Goal: Task Accomplishment & Management: Complete application form

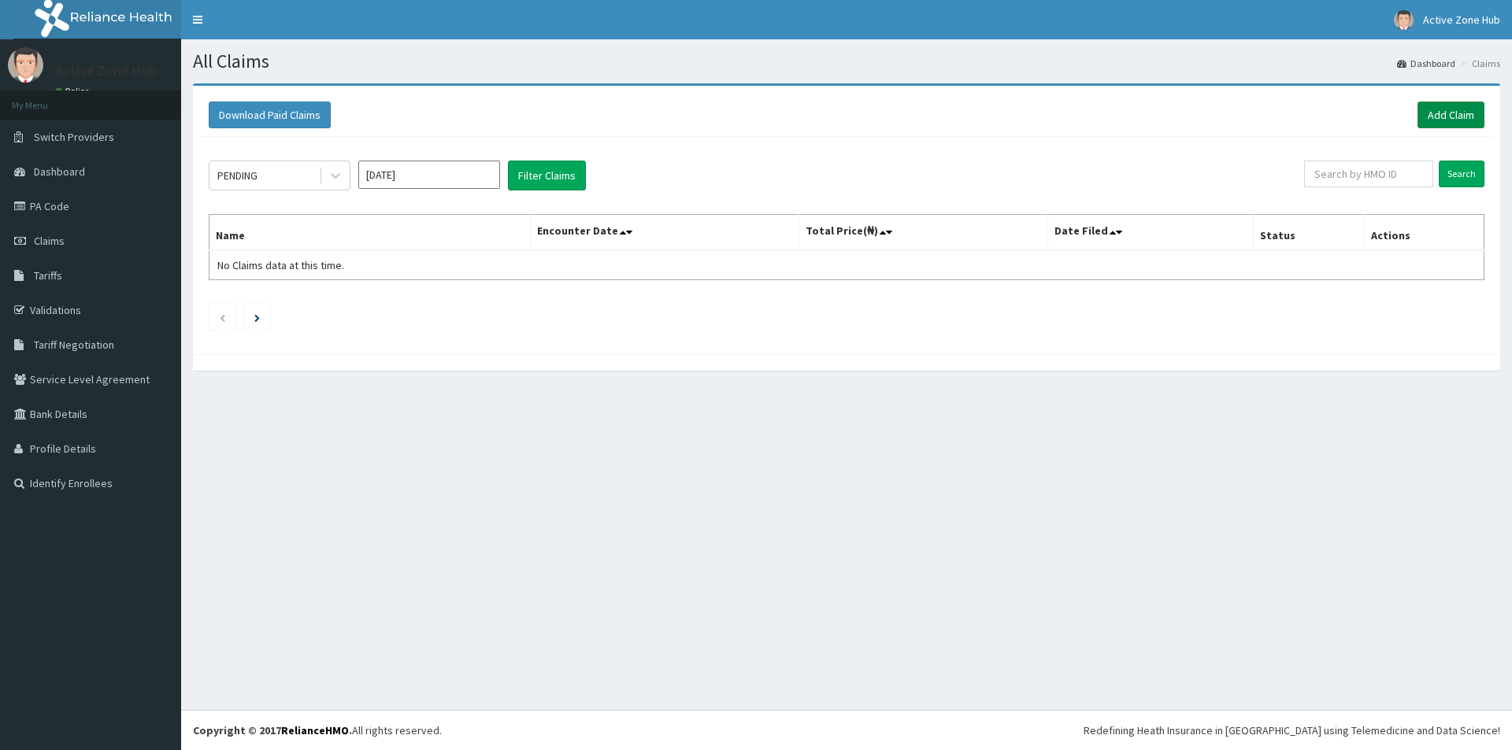
click at [1424, 116] on link "Add Claim" at bounding box center [1450, 115] width 67 height 27
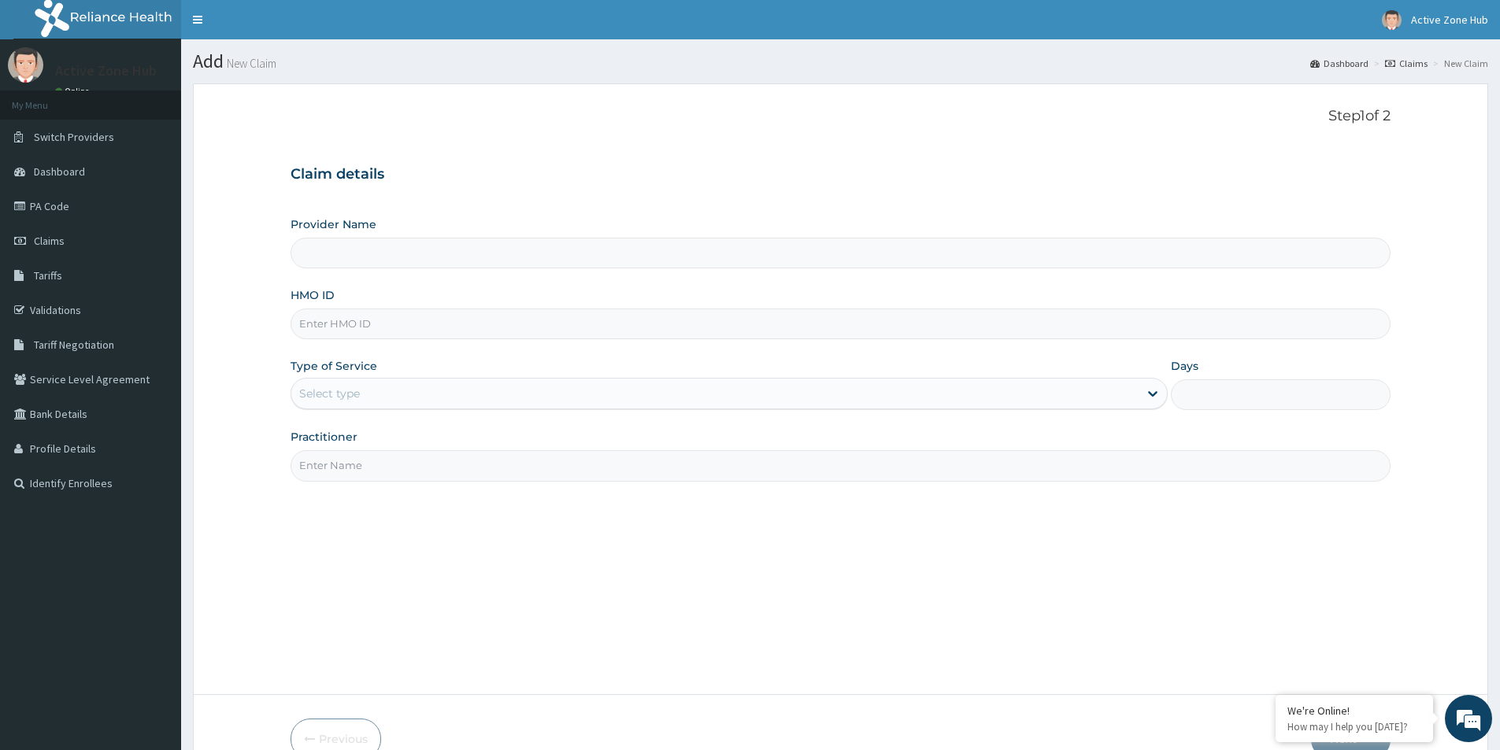
type input "Active Zone Hub"
type input "1"
click at [367, 324] on input "HMO ID" at bounding box center [841, 324] width 1100 height 31
type input "RBT/10035/A"
click at [396, 475] on input "Practitioner" at bounding box center [841, 465] width 1100 height 31
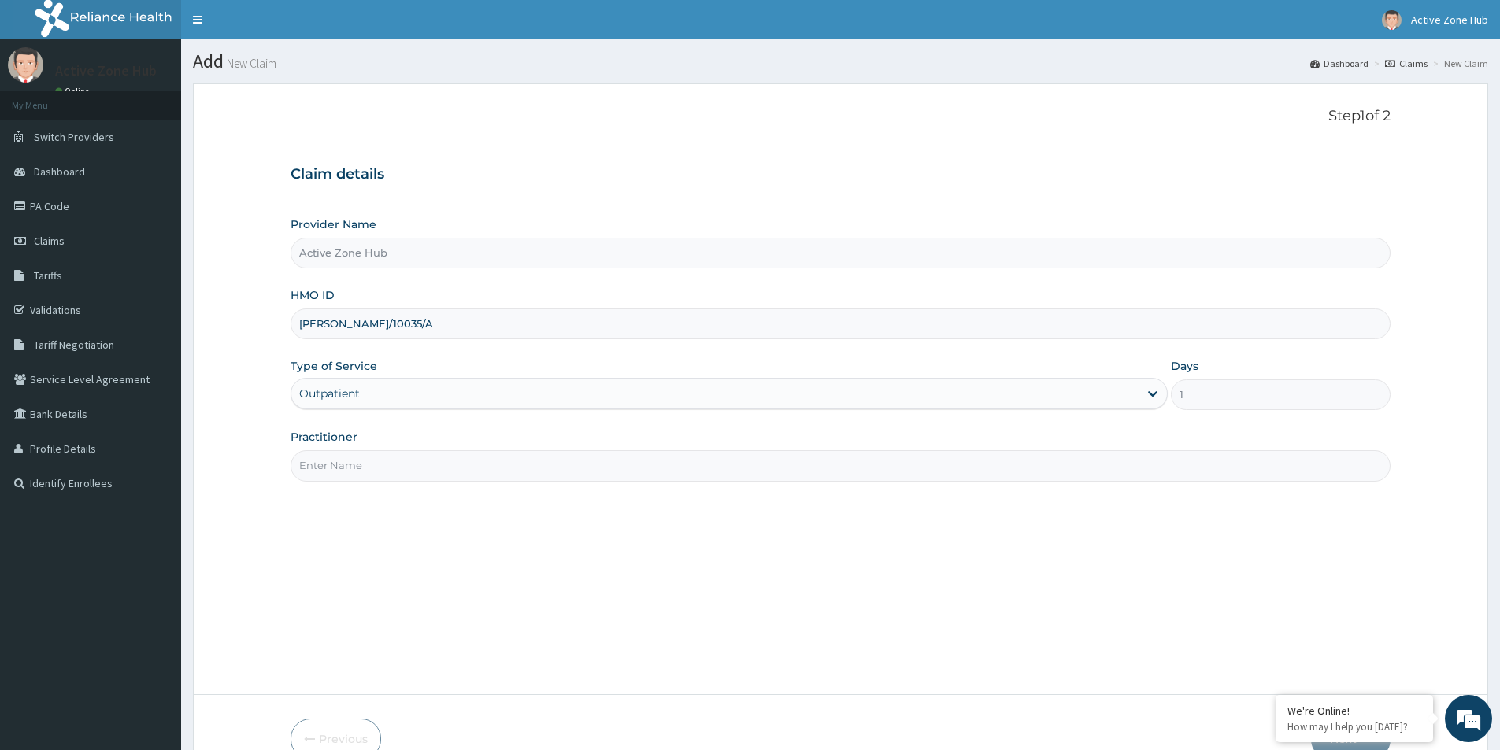
paste input "Chiamaka Arungwa"
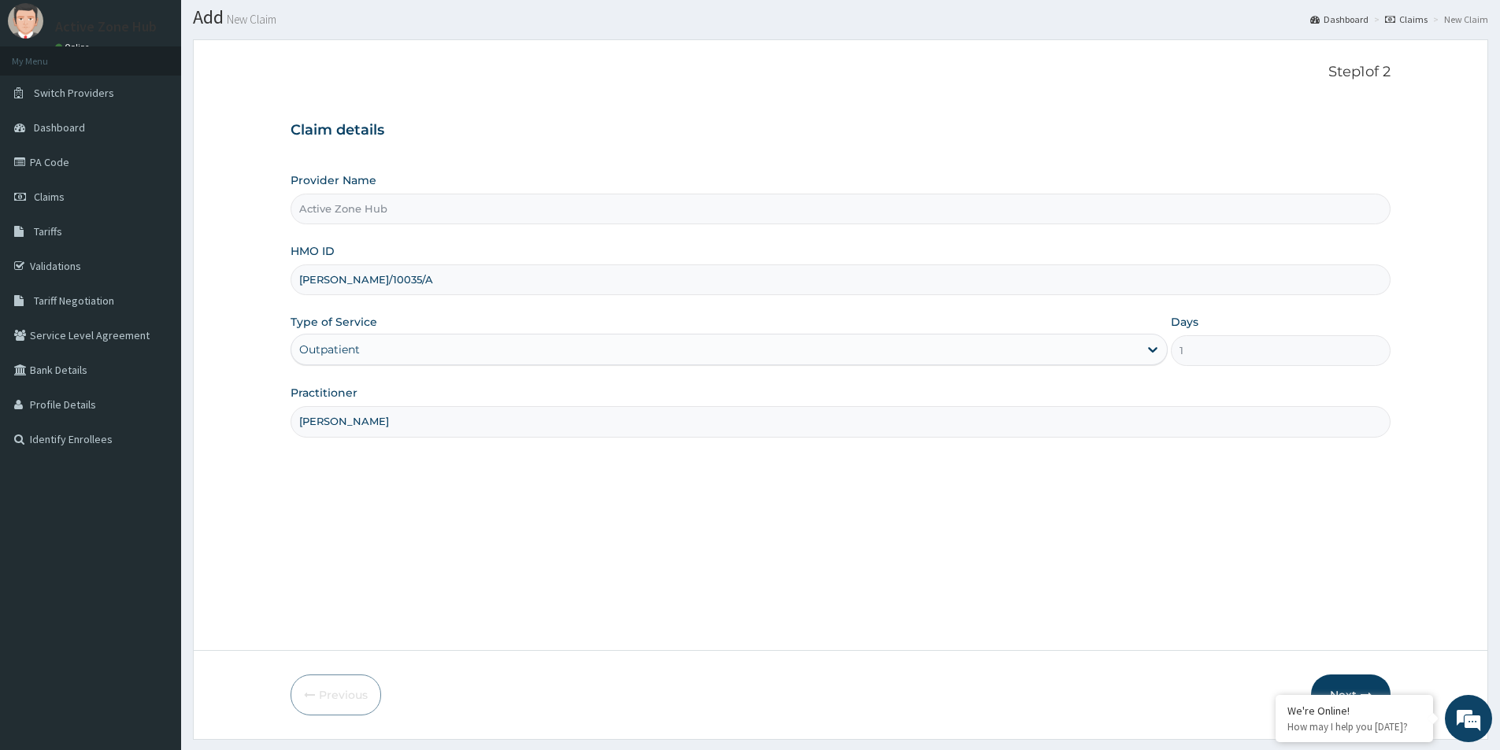
scroll to position [86, 0]
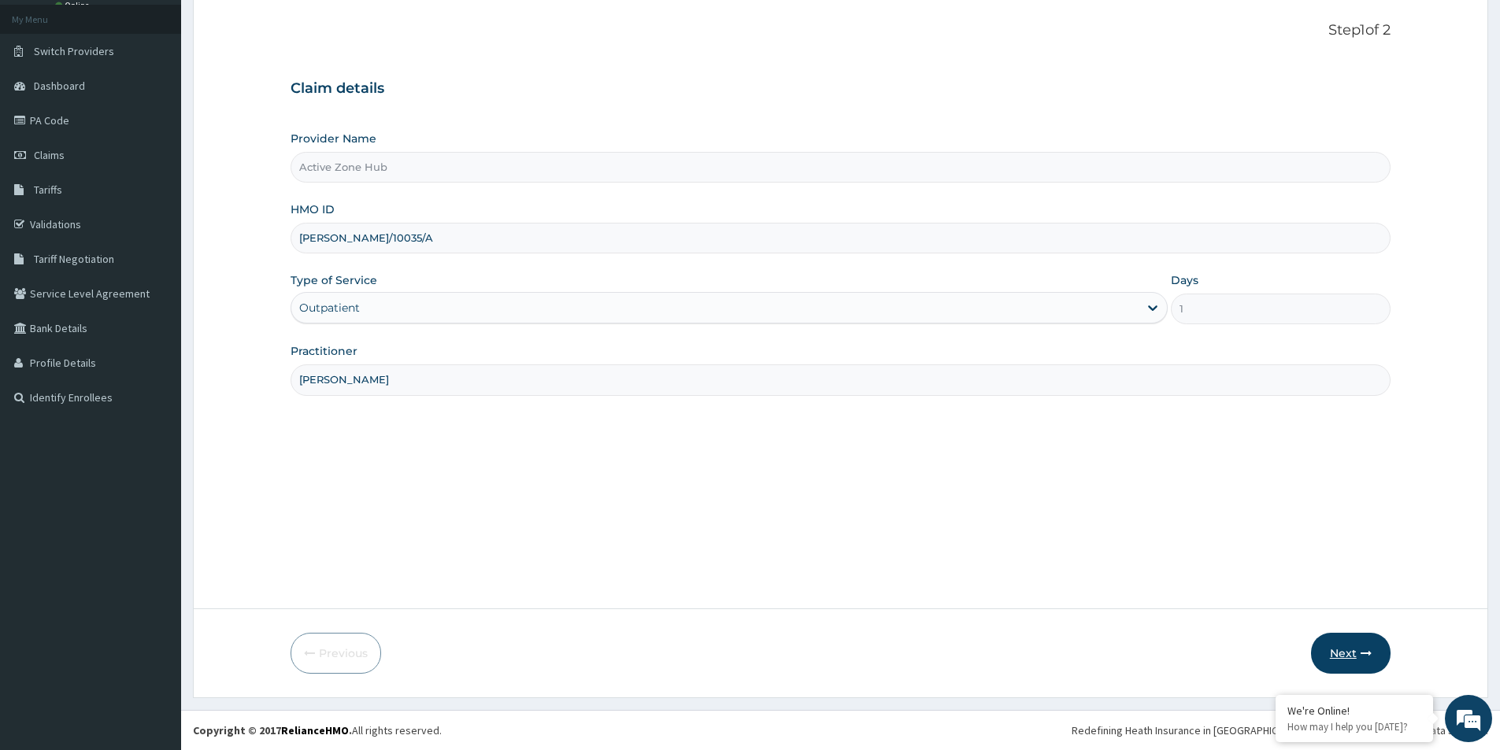
type input "Chiamaka Arungwa"
click at [1366, 659] on icon "button" at bounding box center [1366, 653] width 11 height 11
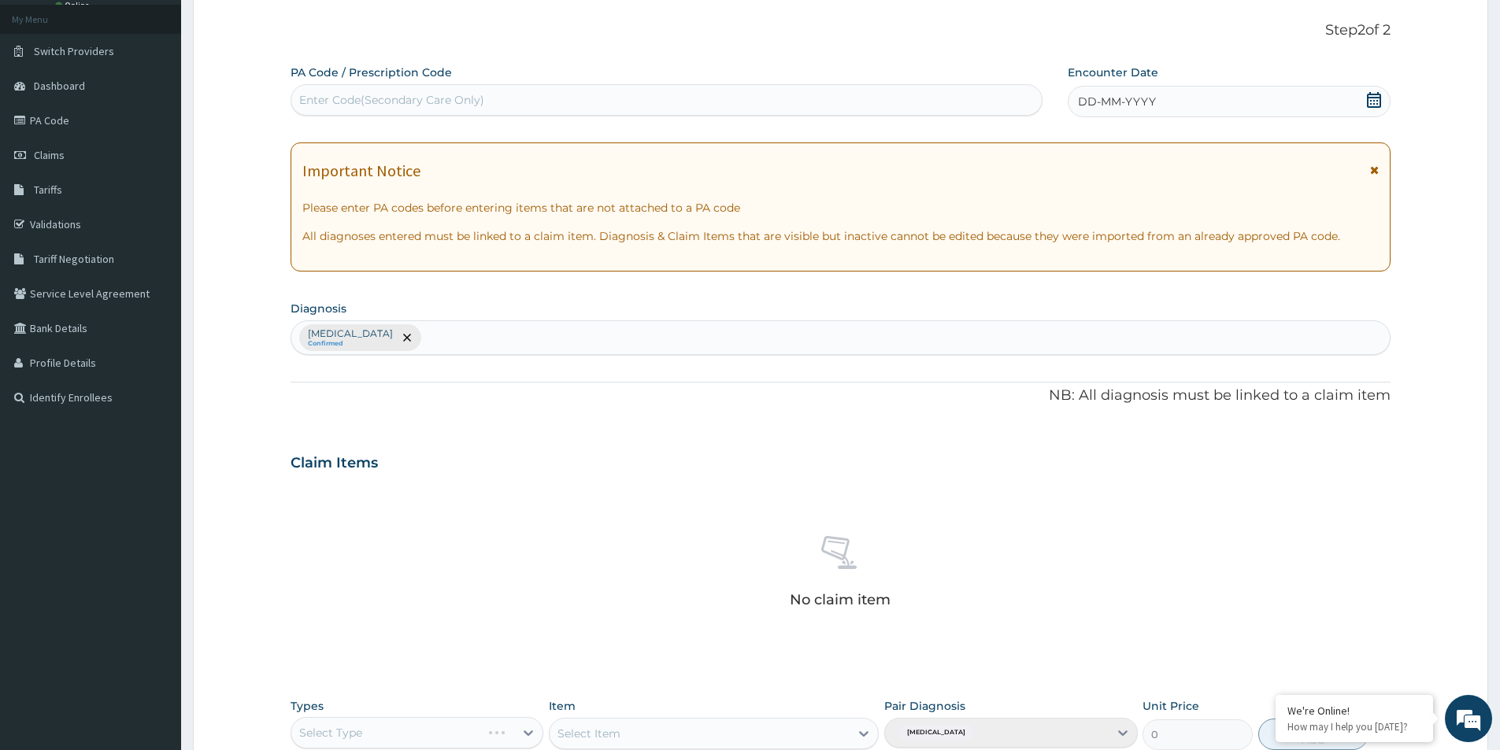
click at [1368, 103] on icon at bounding box center [1374, 100] width 14 height 16
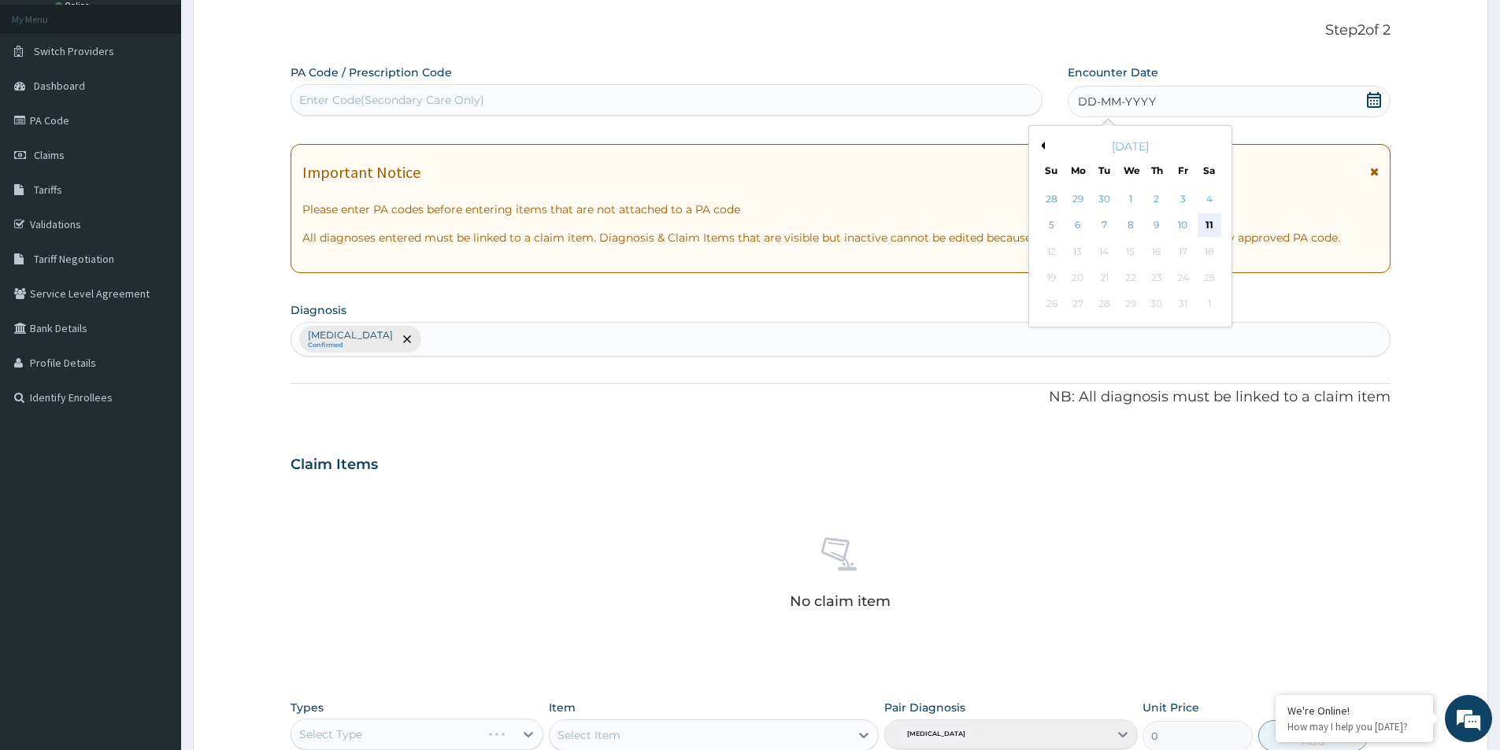
click at [1210, 218] on div "11" at bounding box center [1210, 226] width 24 height 24
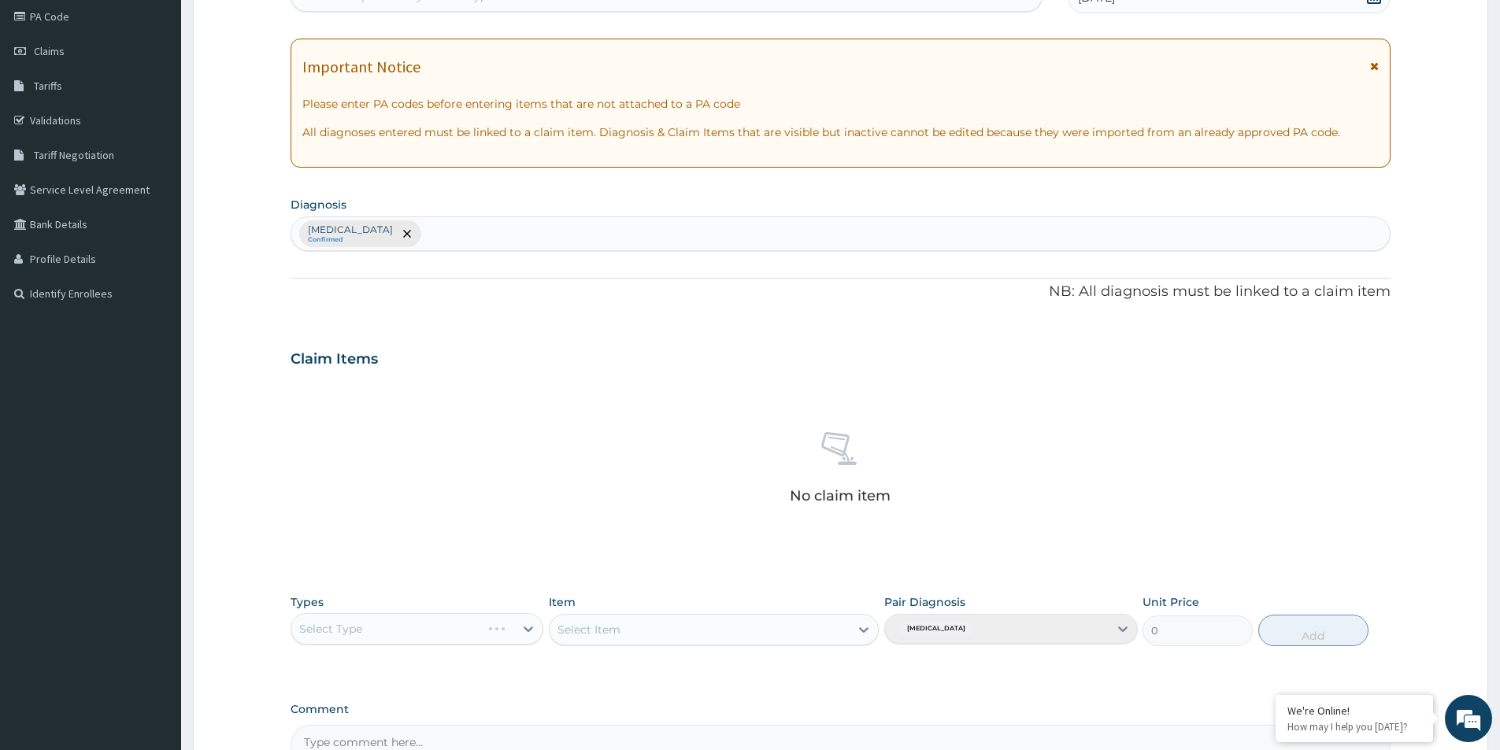
scroll to position [369, 0]
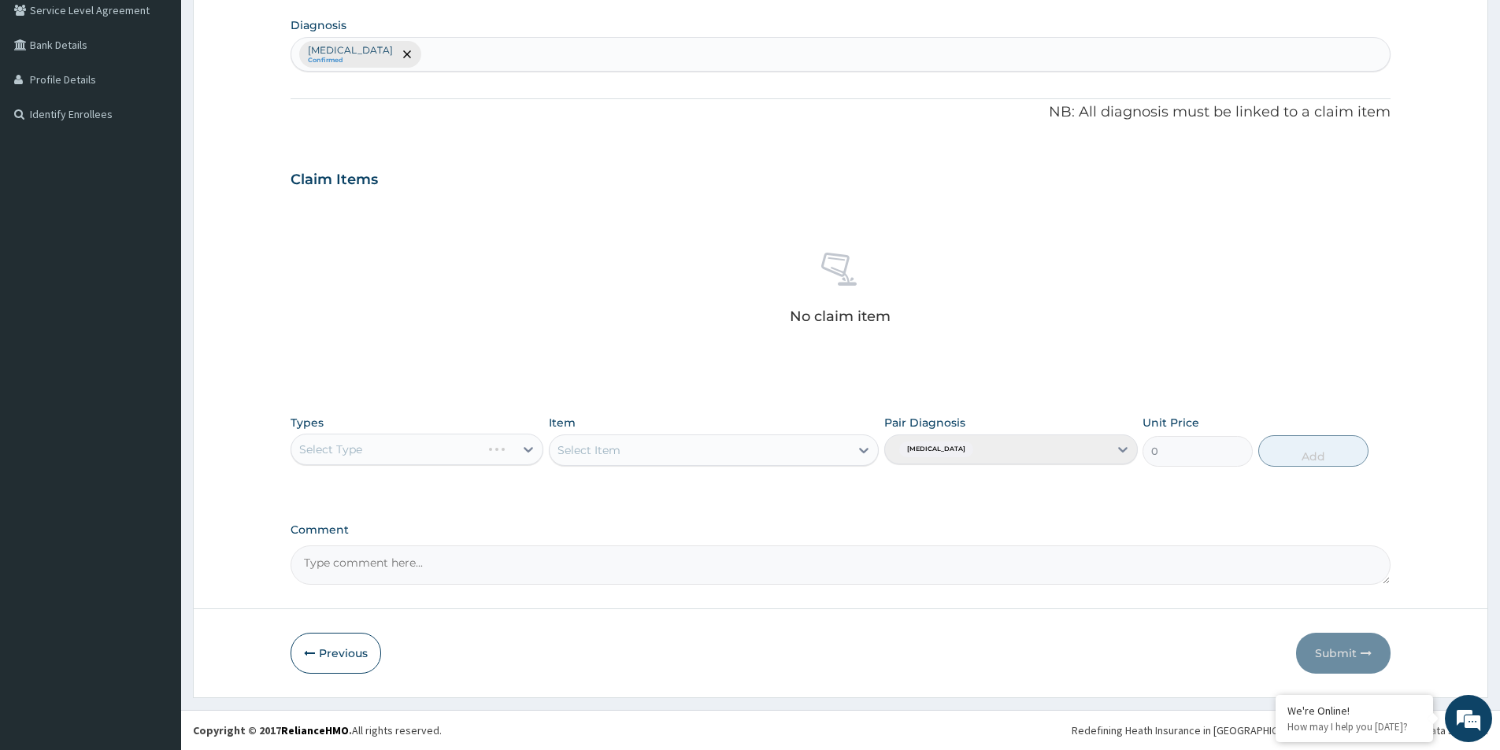
click at [450, 454] on div "Select Type" at bounding box center [417, 449] width 253 height 31
click at [531, 445] on div "Select Type" at bounding box center [417, 449] width 253 height 31
click at [522, 446] on div "Select Type" at bounding box center [417, 449] width 253 height 31
click at [531, 448] on div "Select Type" at bounding box center [417, 449] width 253 height 31
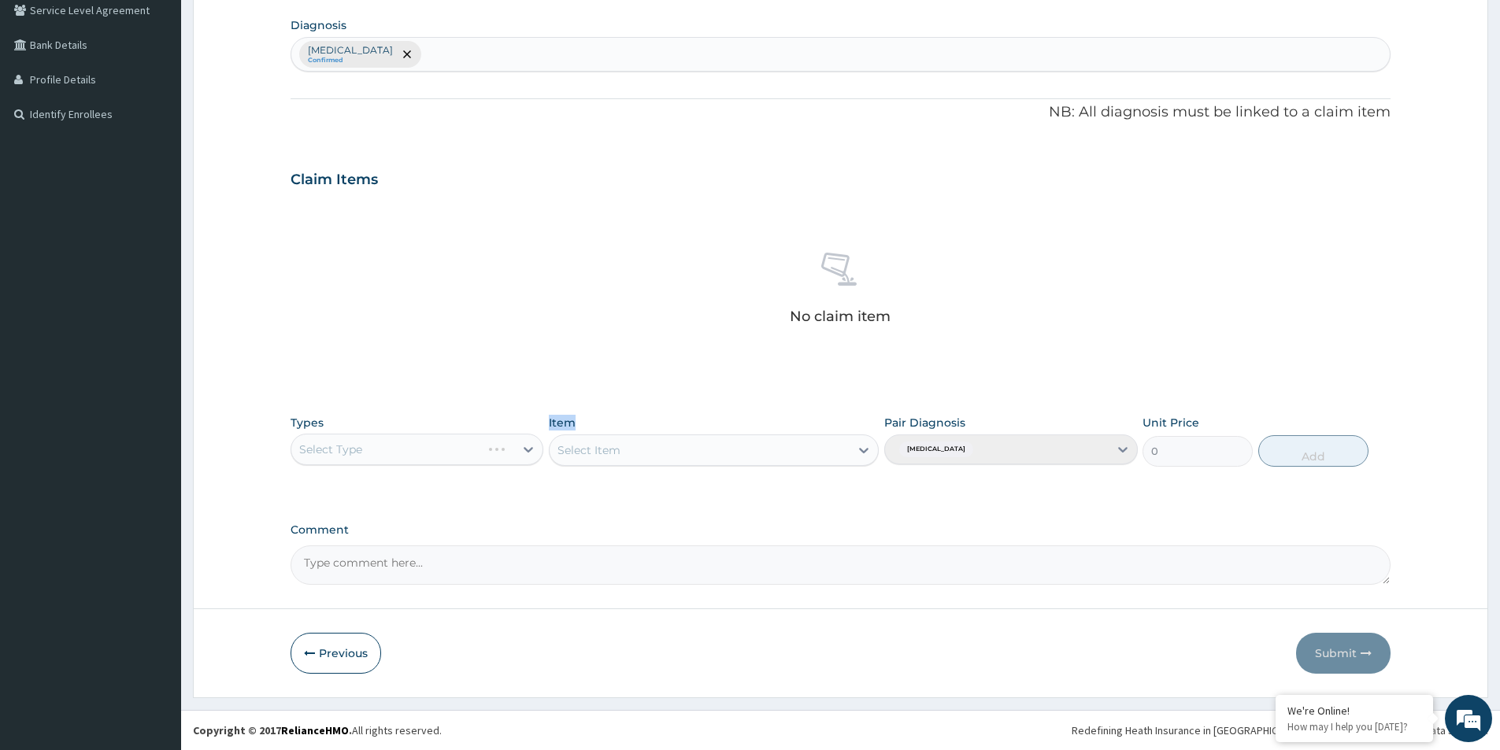
click at [531, 448] on div "Select Type" at bounding box center [417, 449] width 253 height 31
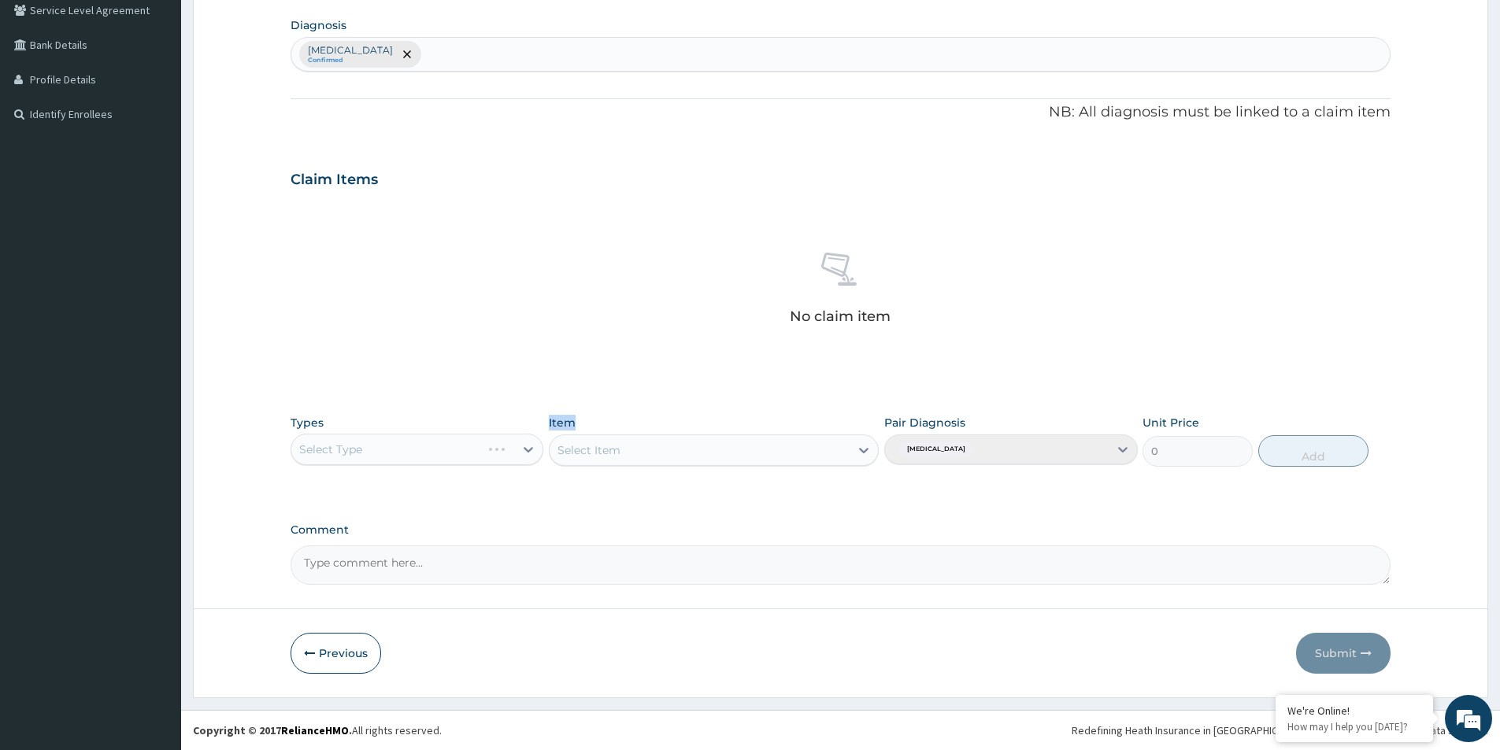
click at [531, 448] on div "Select Type" at bounding box center [417, 449] width 253 height 31
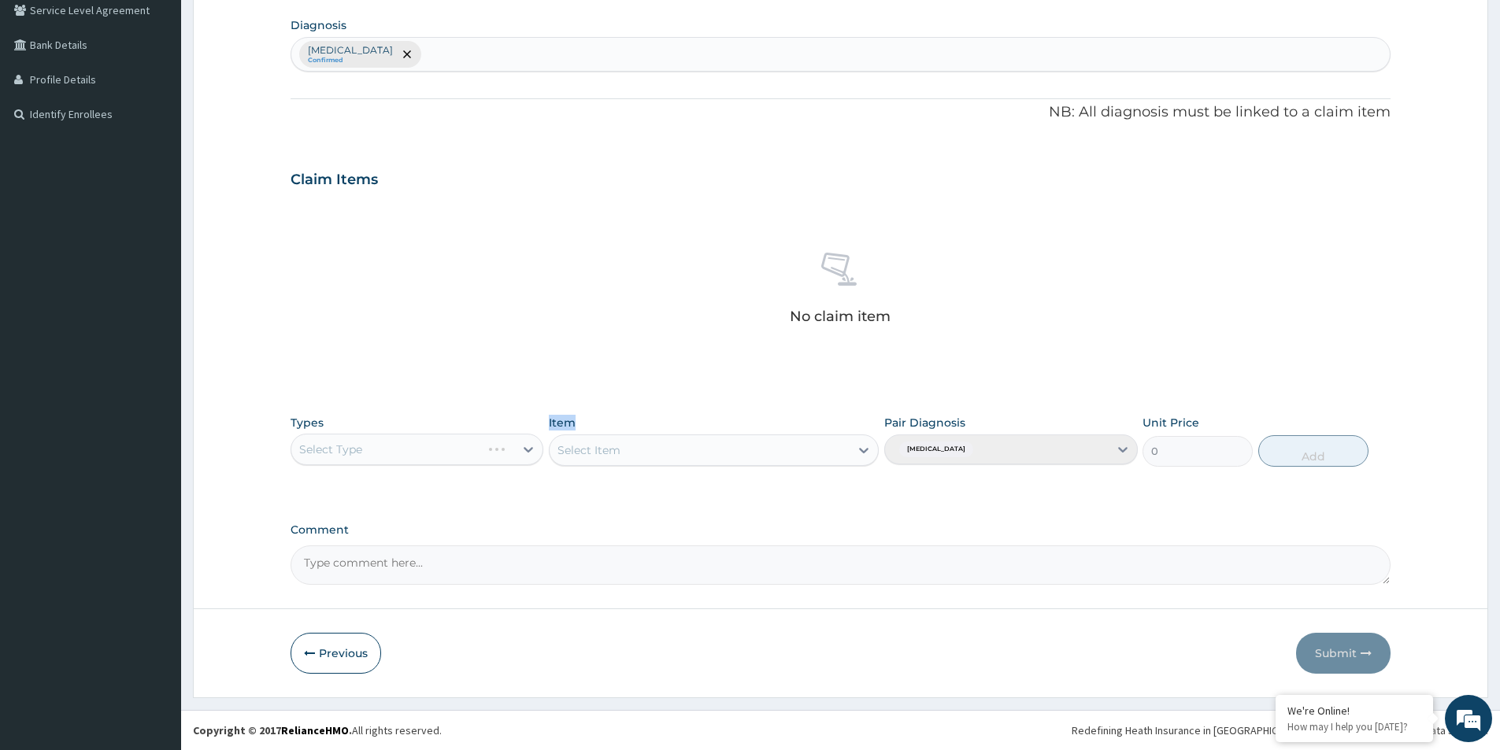
click at [531, 448] on div "Select Type" at bounding box center [417, 449] width 253 height 31
click at [534, 449] on div "Select Type" at bounding box center [417, 449] width 253 height 31
click at [647, 457] on div "Select Item" at bounding box center [714, 450] width 330 height 31
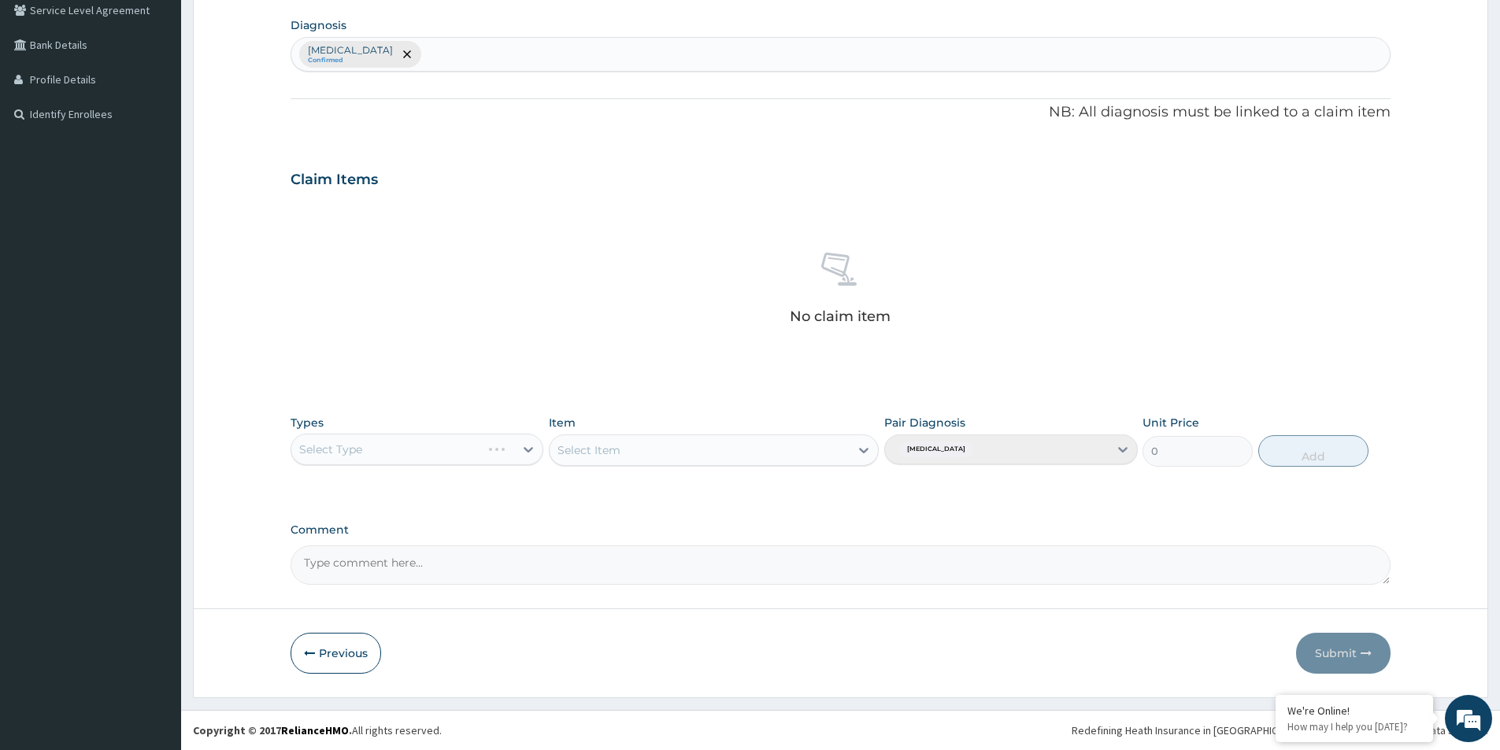
click at [514, 453] on div "Select Type" at bounding box center [417, 449] width 253 height 31
click at [593, 404] on div "PA Code / Prescription Code Enter Code(Secondary Care Only) Encounter Date 11-1…" at bounding box center [841, 183] width 1100 height 804
click at [510, 461] on div "Select Type" at bounding box center [402, 449] width 223 height 25
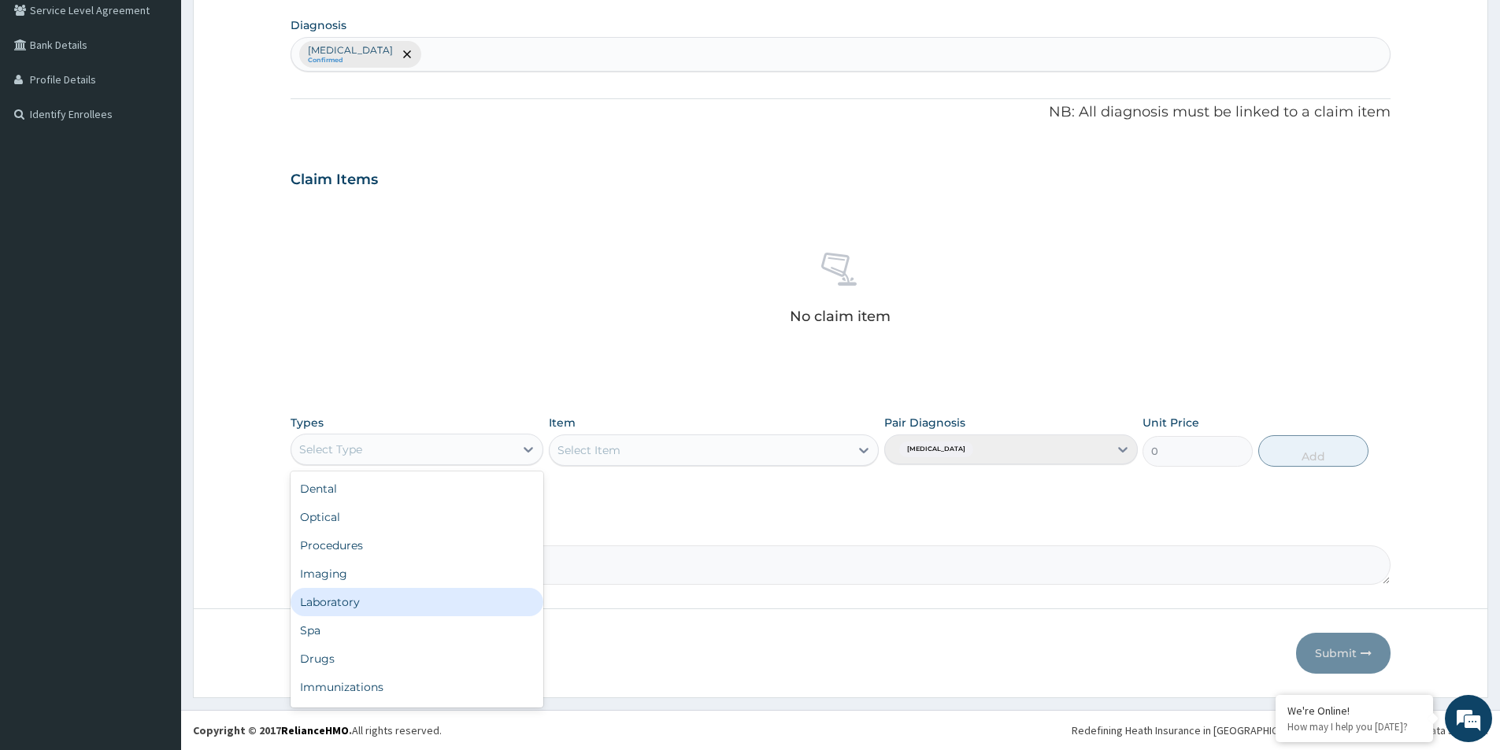
scroll to position [54, 0]
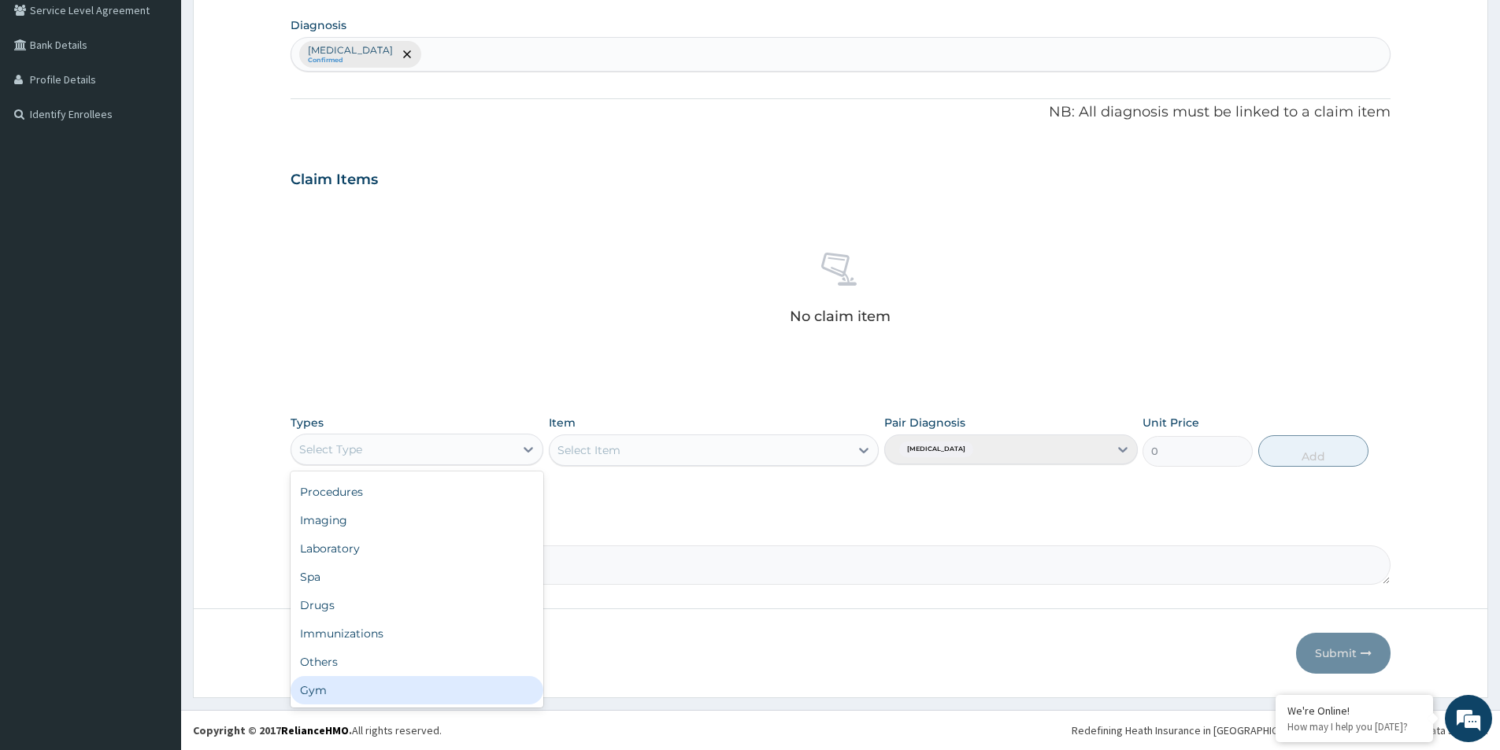
click at [358, 689] on div "Gym" at bounding box center [417, 690] width 253 height 28
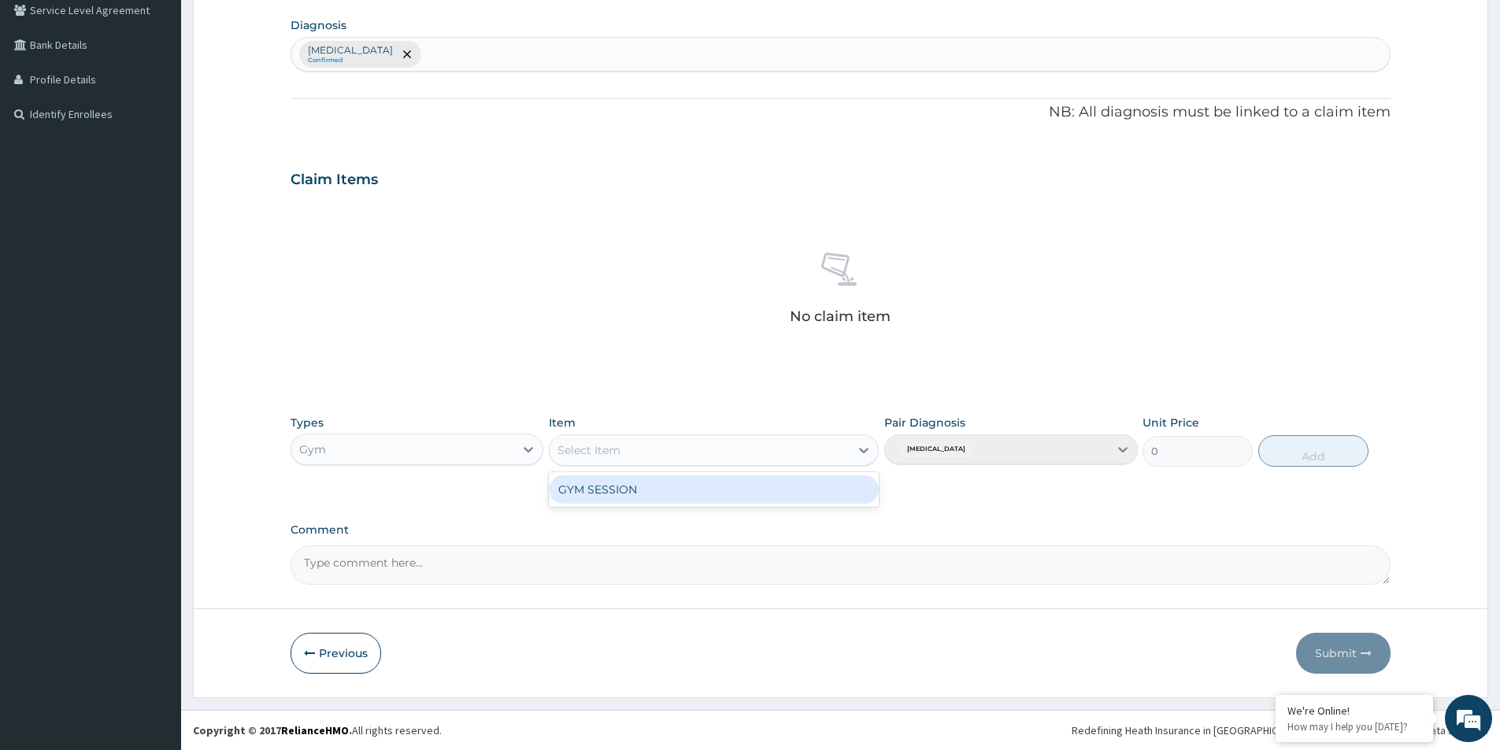
click at [720, 444] on div "Select Item" at bounding box center [700, 450] width 300 height 25
click at [691, 487] on div "GYM SESSION" at bounding box center [714, 490] width 330 height 28
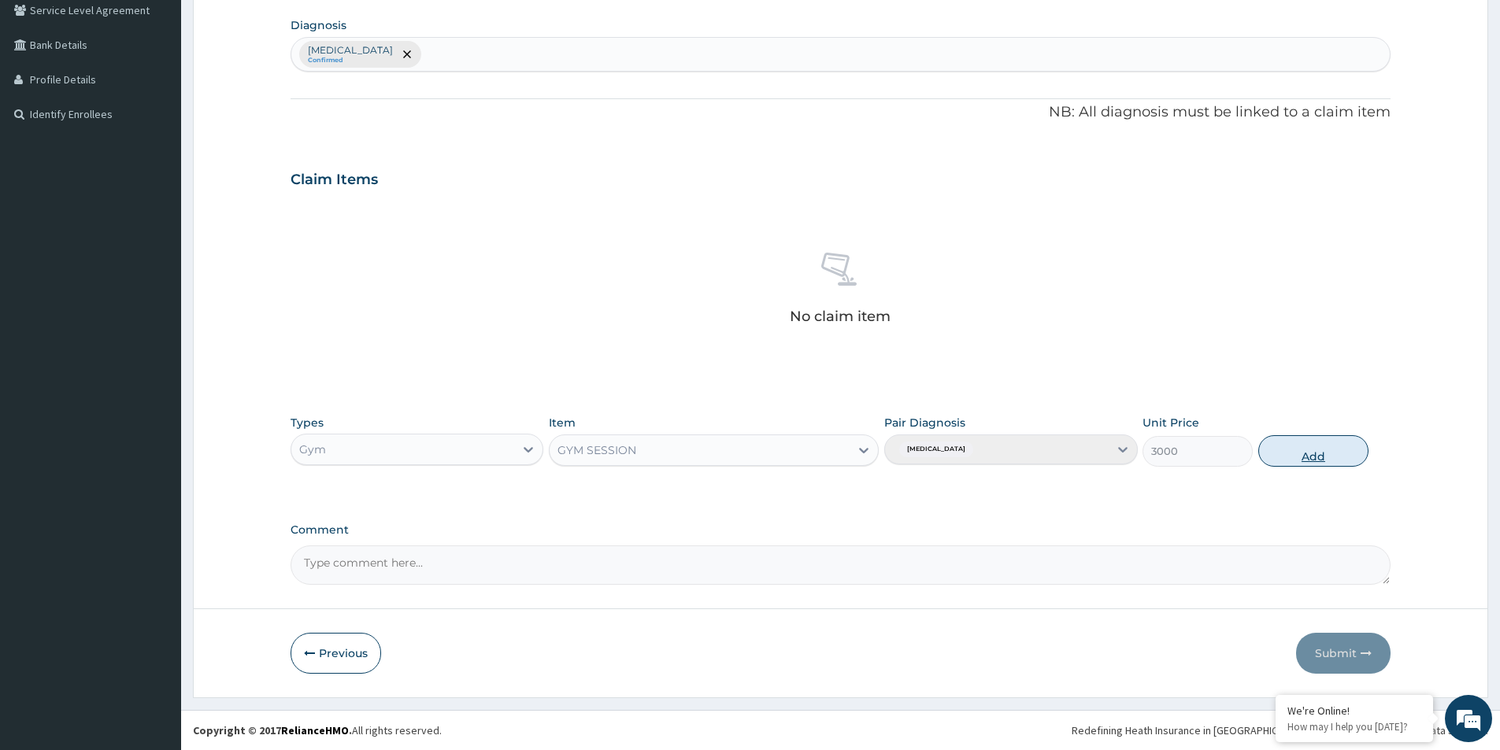
click at [1309, 452] on button "Add" at bounding box center [1313, 450] width 110 height 31
type input "0"
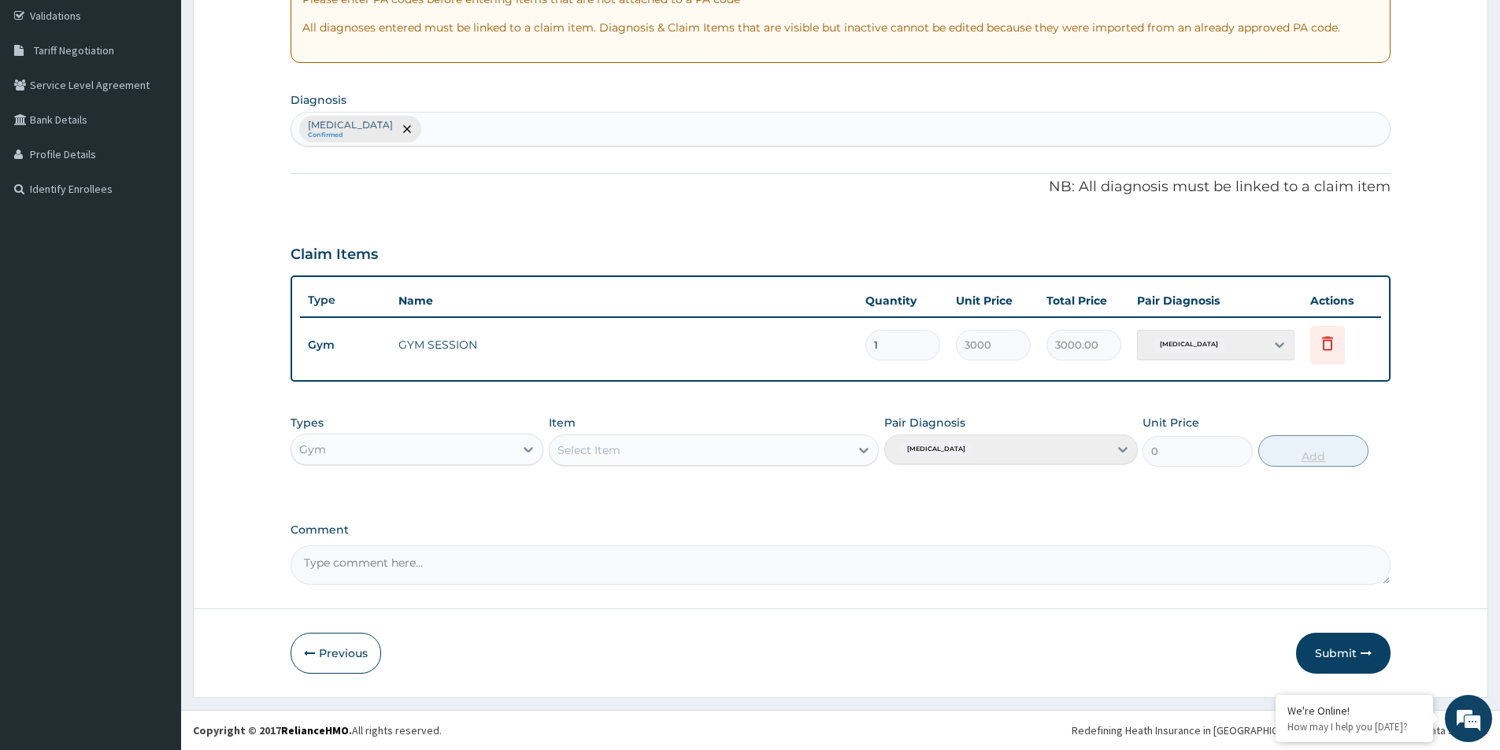
scroll to position [294, 0]
click at [1345, 645] on button "Submit" at bounding box center [1343, 653] width 94 height 41
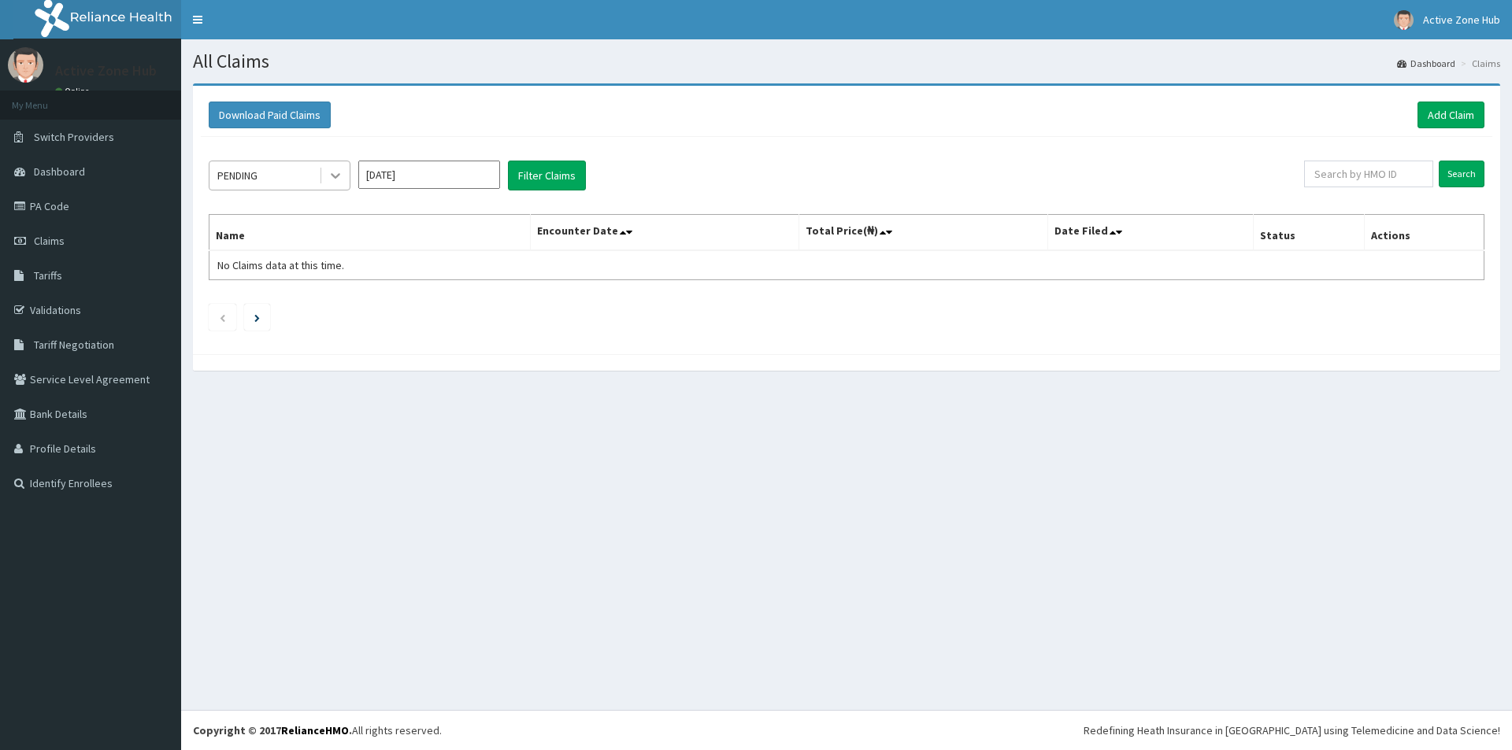
click at [329, 177] on icon at bounding box center [336, 176] width 16 height 16
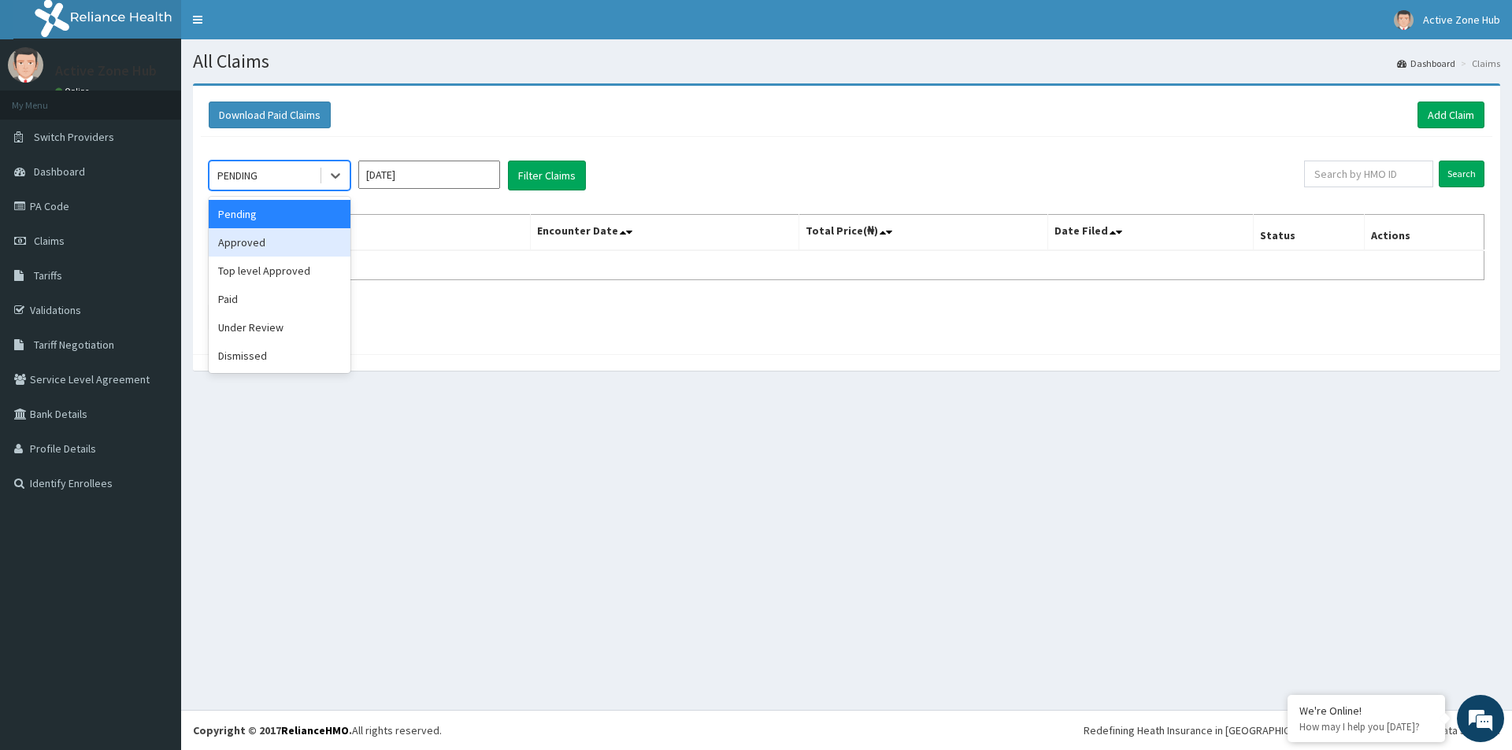
click at [309, 249] on div "Approved" at bounding box center [280, 242] width 142 height 28
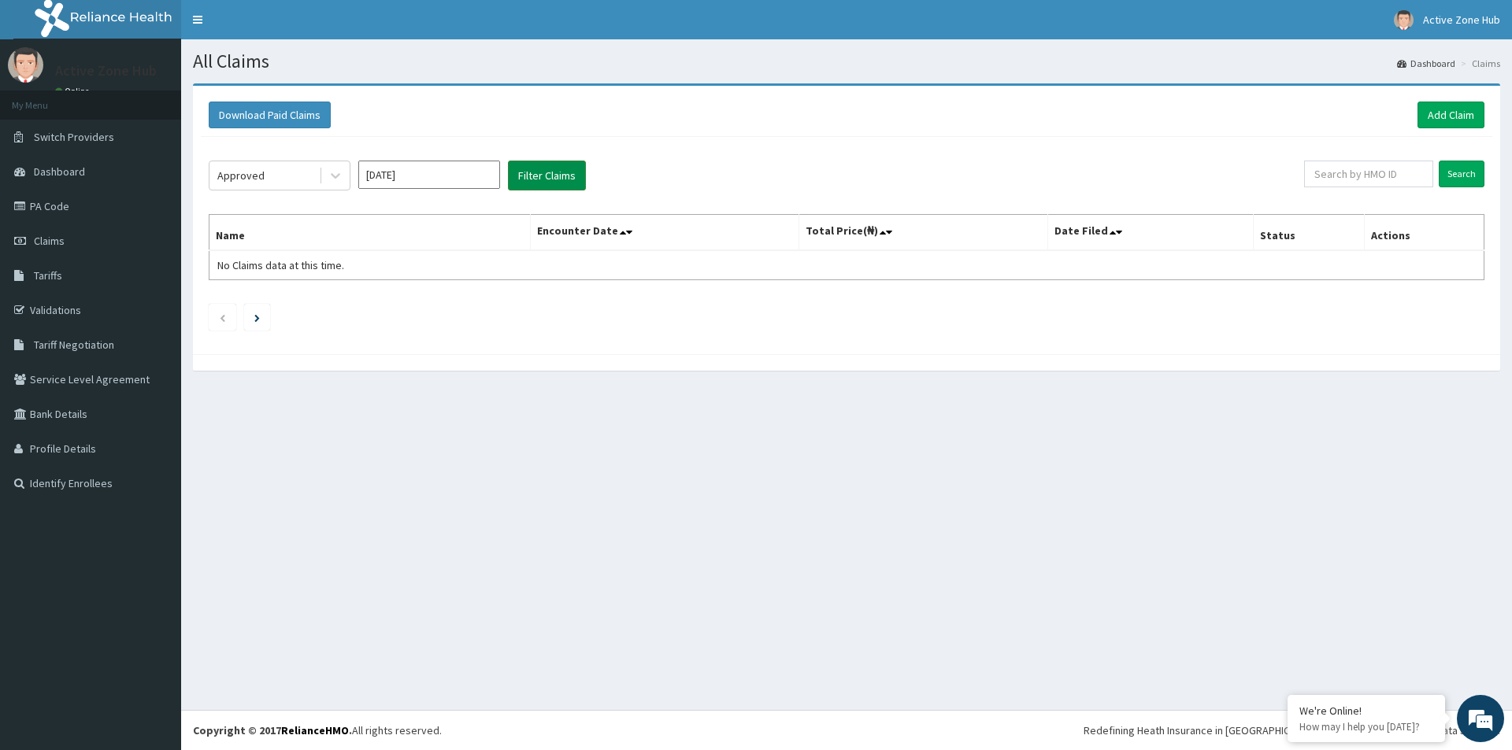
click at [555, 165] on button "Filter Claims" at bounding box center [547, 176] width 78 height 30
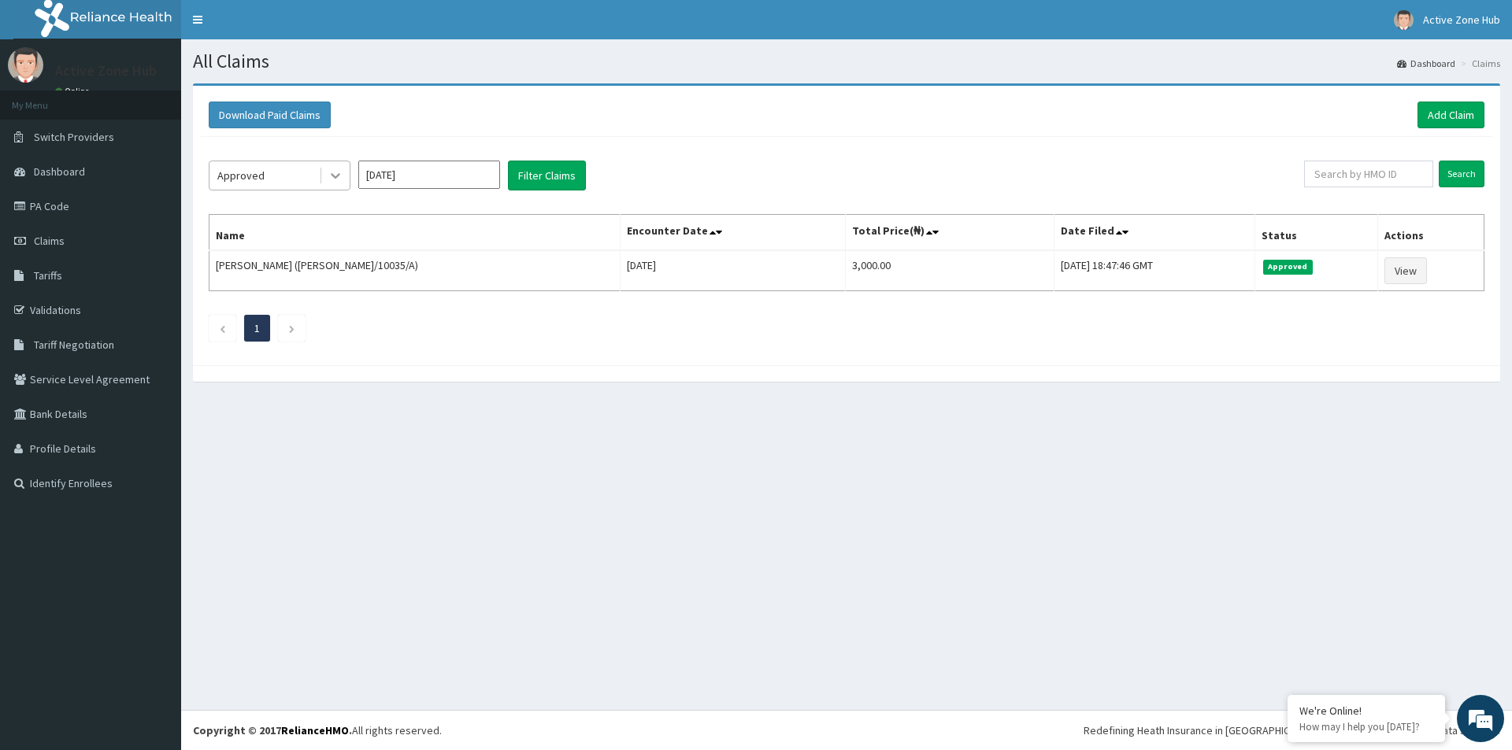
click at [343, 175] on div at bounding box center [335, 175] width 28 height 28
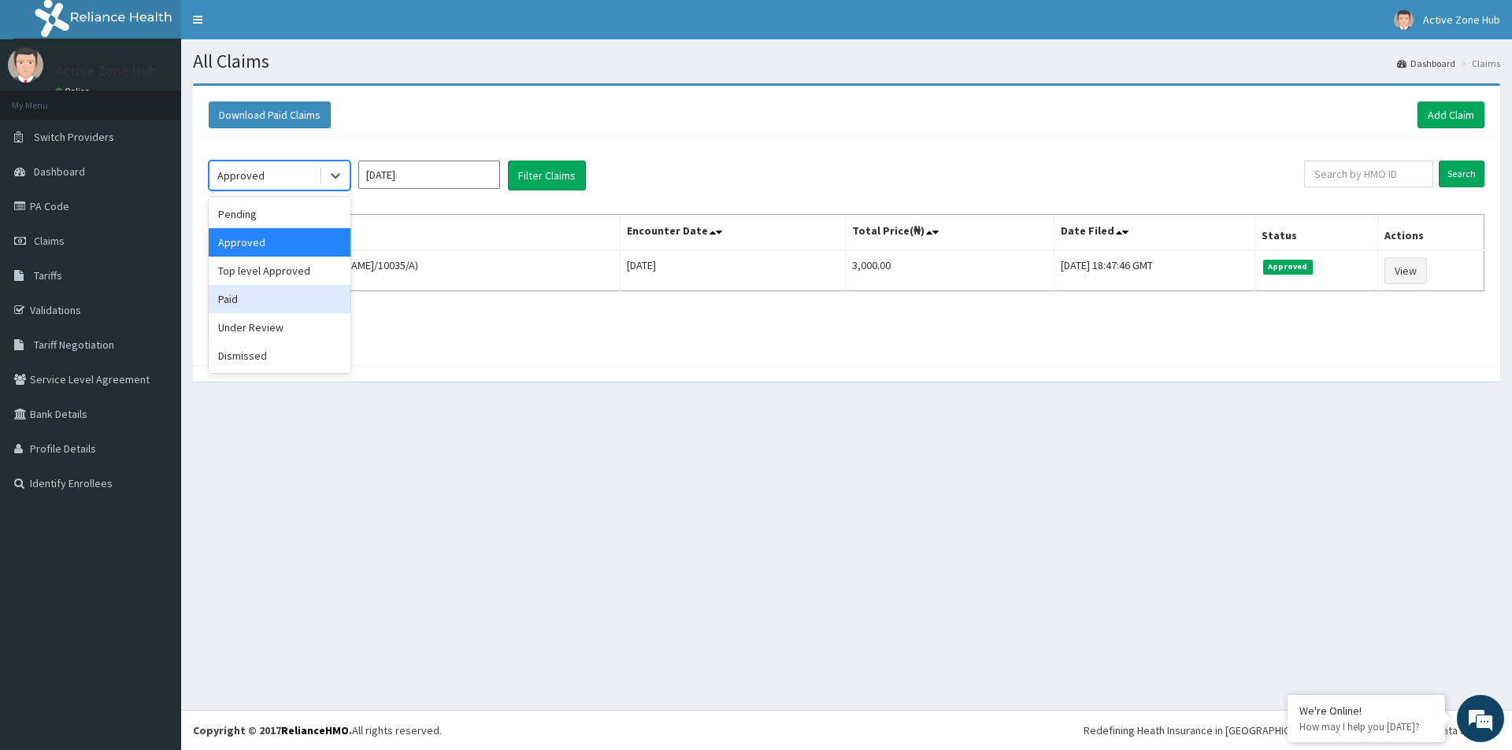
click at [295, 299] on div "Paid" at bounding box center [280, 299] width 142 height 28
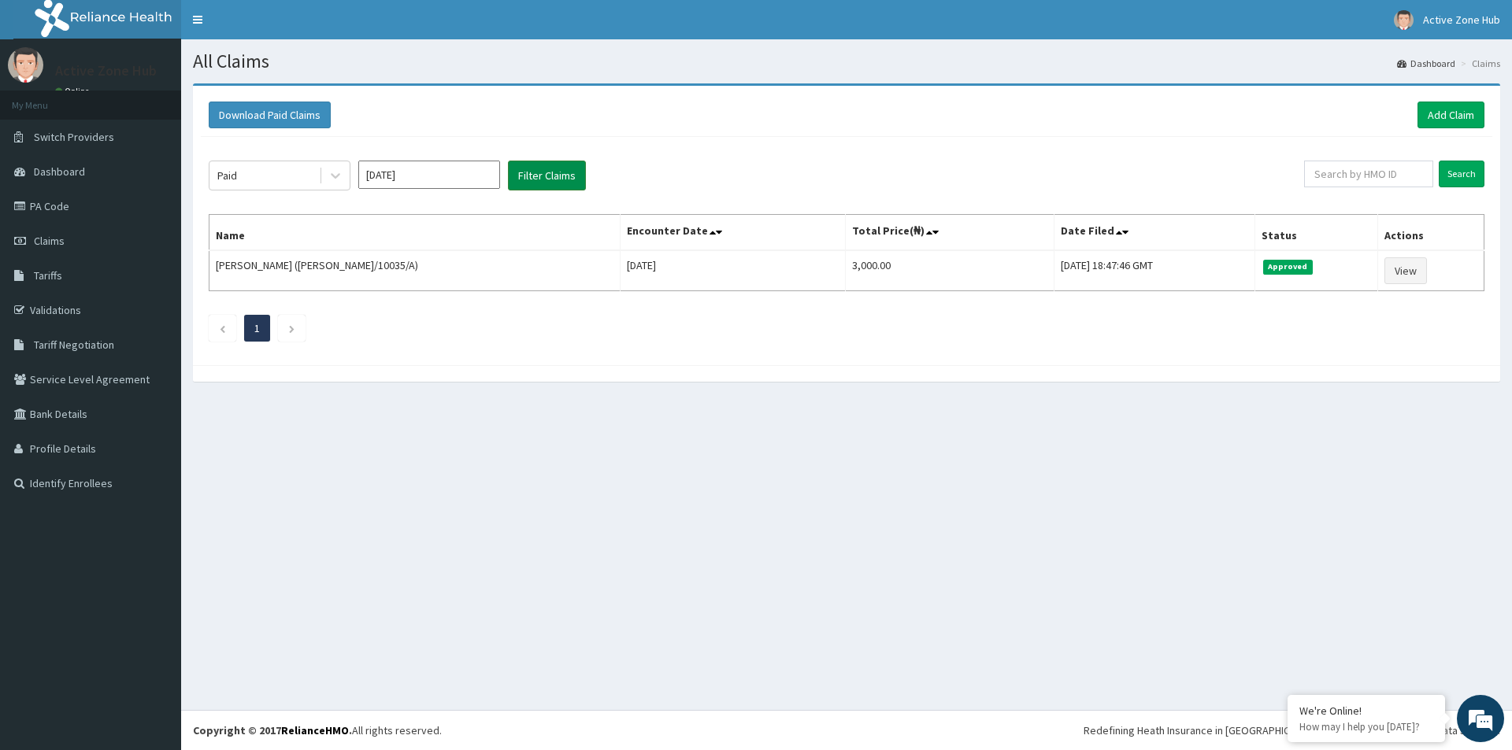
click at [538, 168] on button "Filter Claims" at bounding box center [547, 176] width 78 height 30
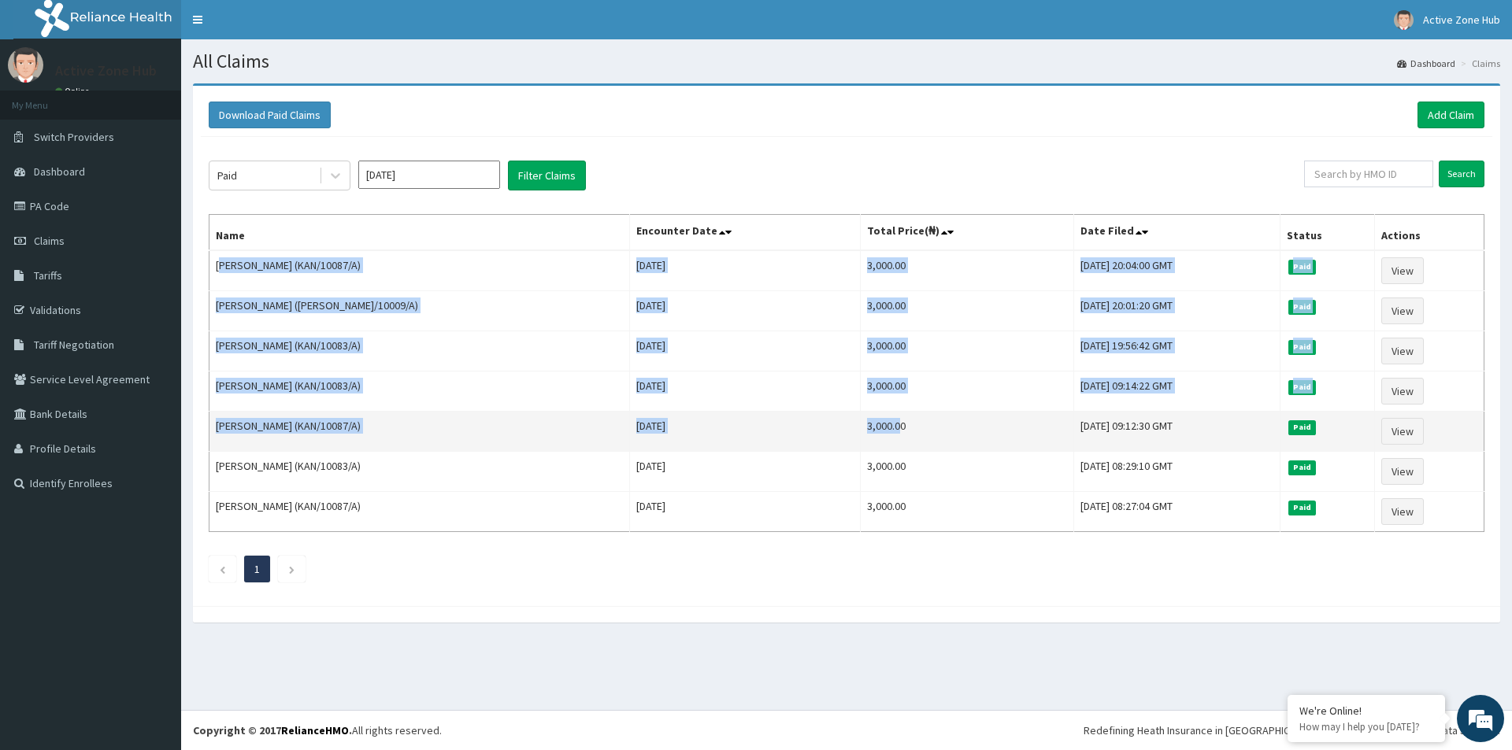
drag, startPoint x: 222, startPoint y: 259, endPoint x: 796, endPoint y: 435, distance: 600.2
click at [796, 435] on tbody "[PERSON_NAME] (KAN/10087/A) [DATE] 3,000.00 [DATE] 20:04:00 GMT Paid View [PERS…" at bounding box center [846, 391] width 1275 height 282
click at [861, 435] on td "3,000.00" at bounding box center [967, 432] width 213 height 40
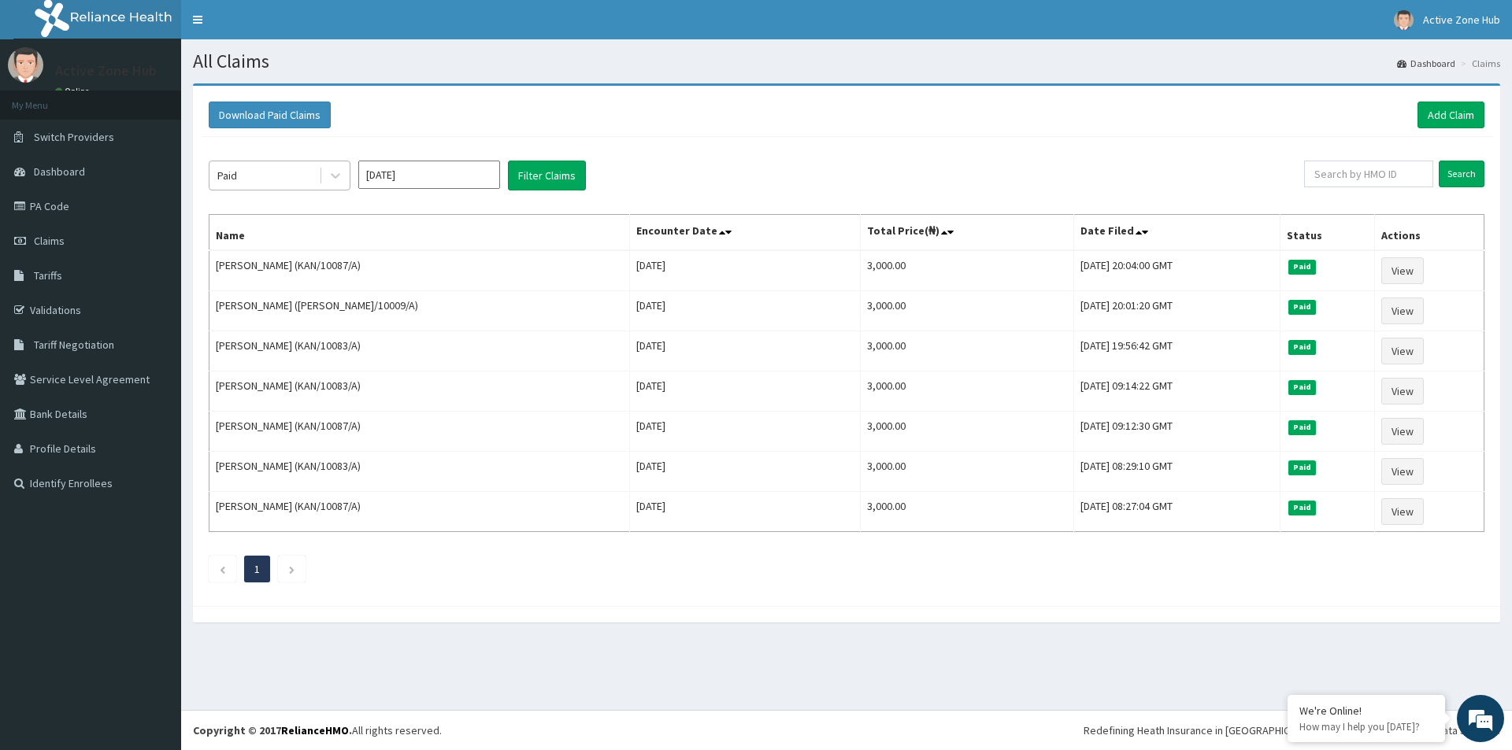
click at [310, 174] on div "Paid" at bounding box center [263, 175] width 109 height 25
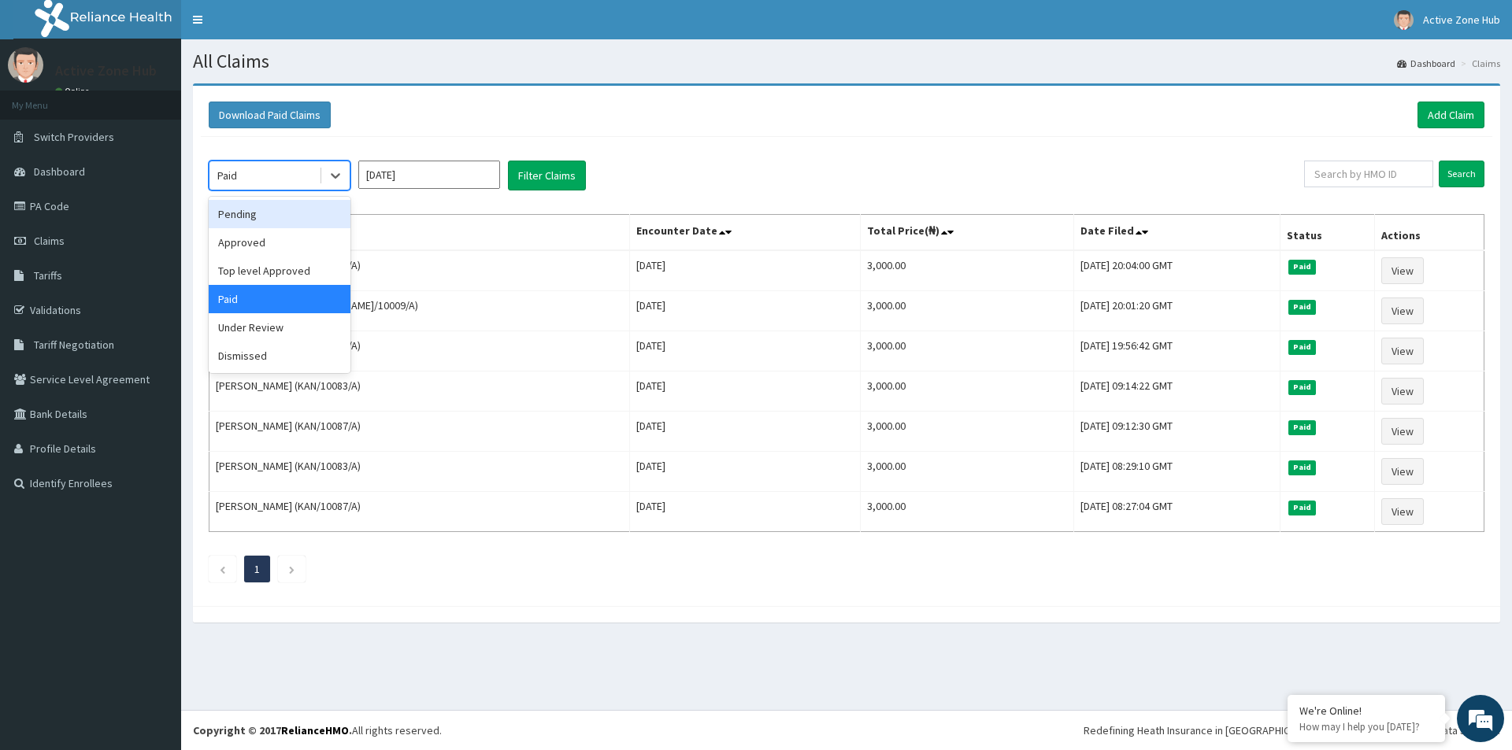
click at [323, 218] on div "Pending" at bounding box center [280, 214] width 142 height 28
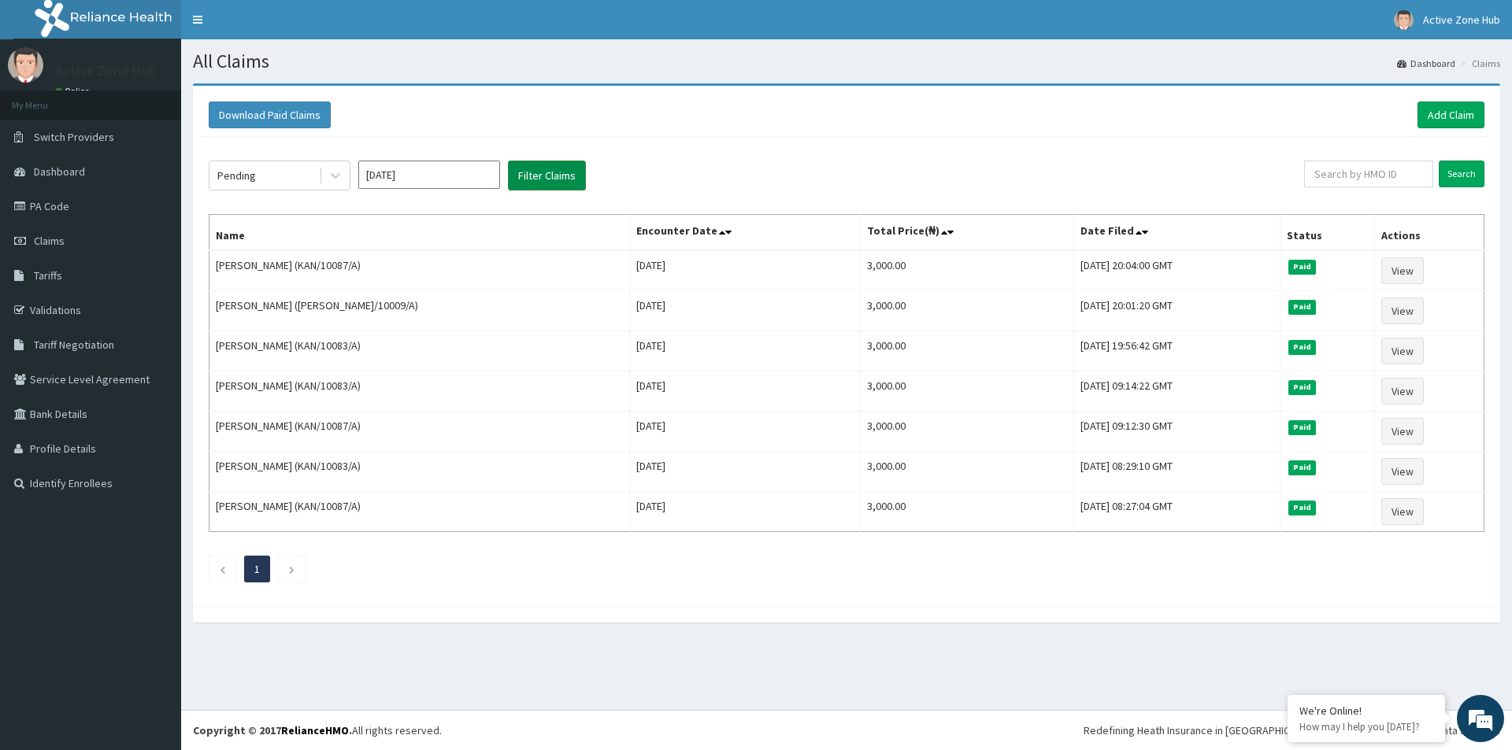
click at [563, 165] on button "Filter Claims" at bounding box center [547, 176] width 78 height 30
